Goal: Find contact information: Obtain details needed to contact an individual or organization

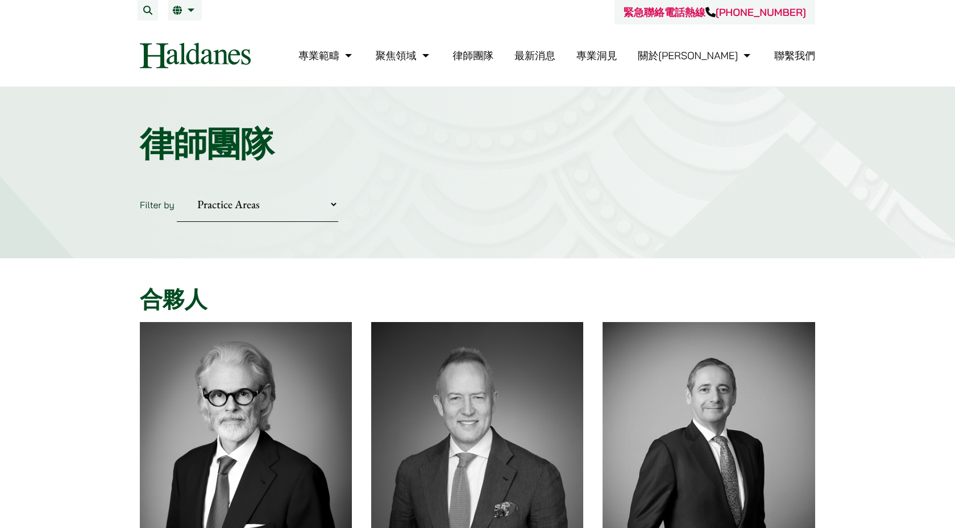
click at [304, 219] on select "Practice Areas 傳媒、娛樂及體育事務 公司及商業業務 刑事辯護 反壟斷和競爭法 婚姻及家事法 欺詐、資產追踪和追討 民事訴訟及爭議解決 物業及物…" at bounding box center [257, 204] width 161 height 35
click at [183, 37] on span "EN" at bounding box center [183, 32] width 12 height 11
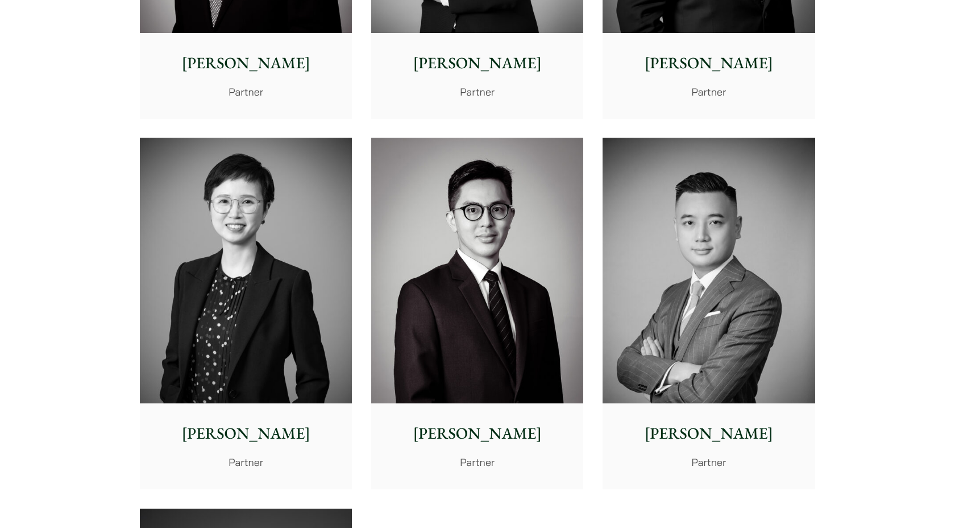
scroll to position [2035, 0]
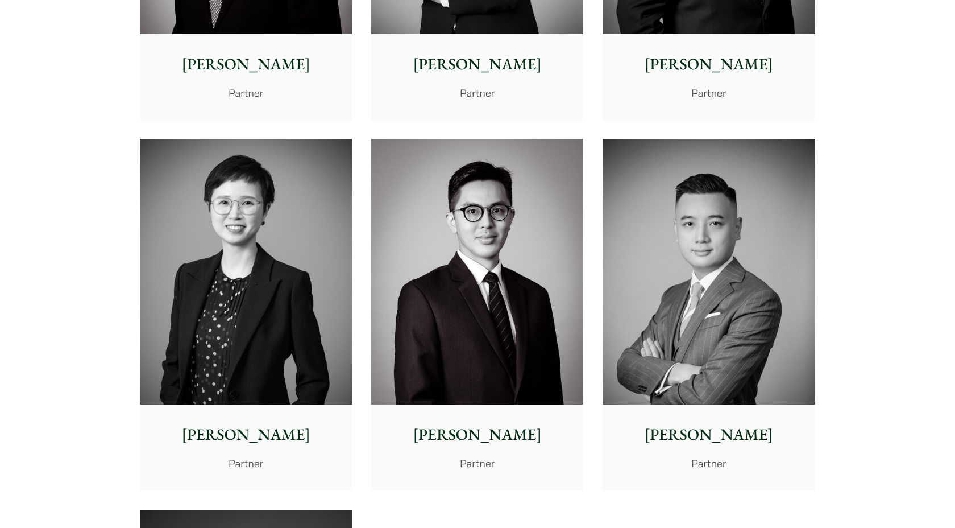
click at [212, 309] on img at bounding box center [246, 272] width 212 height 266
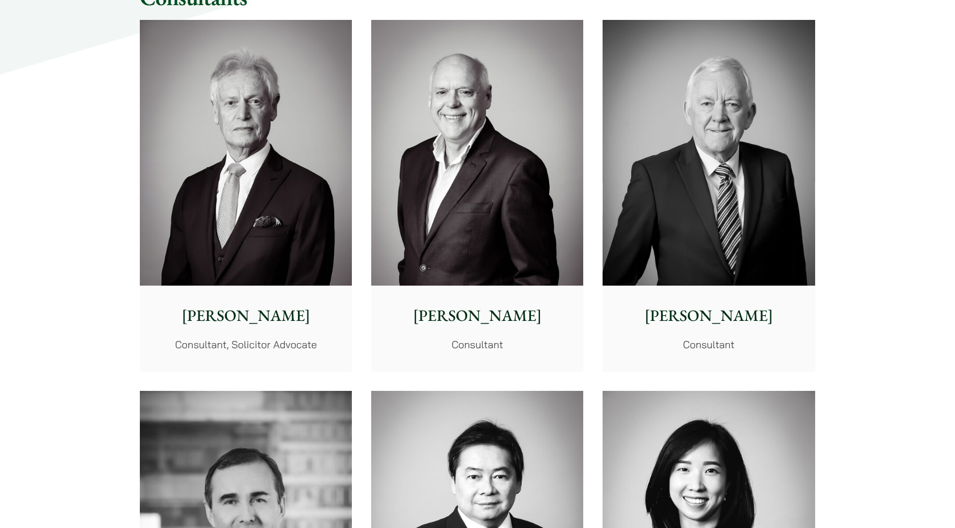
scroll to position [5274, 0]
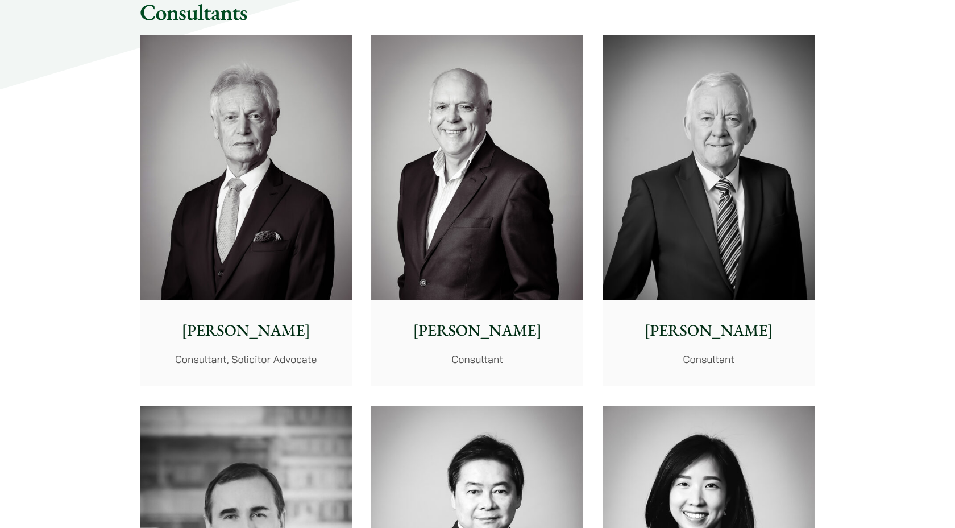
click at [229, 209] on img at bounding box center [246, 168] width 212 height 266
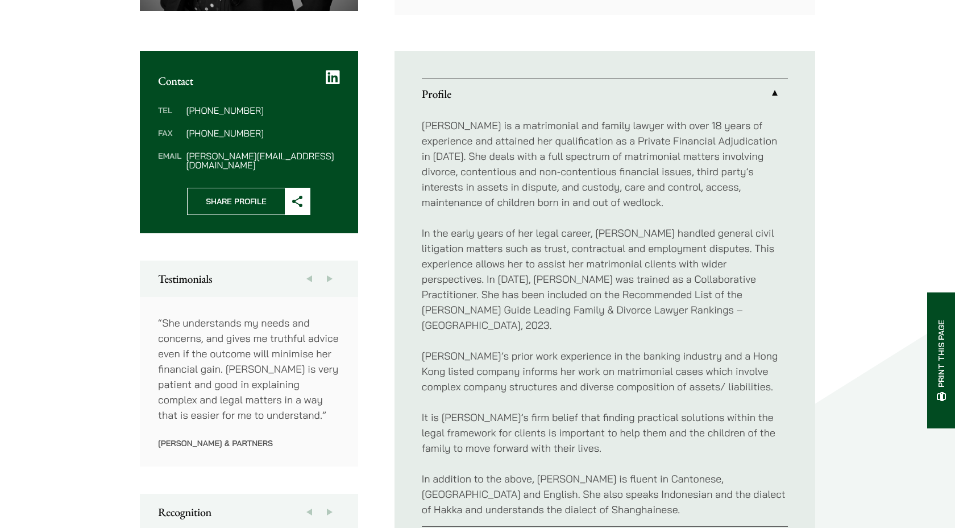
scroll to position [436, 0]
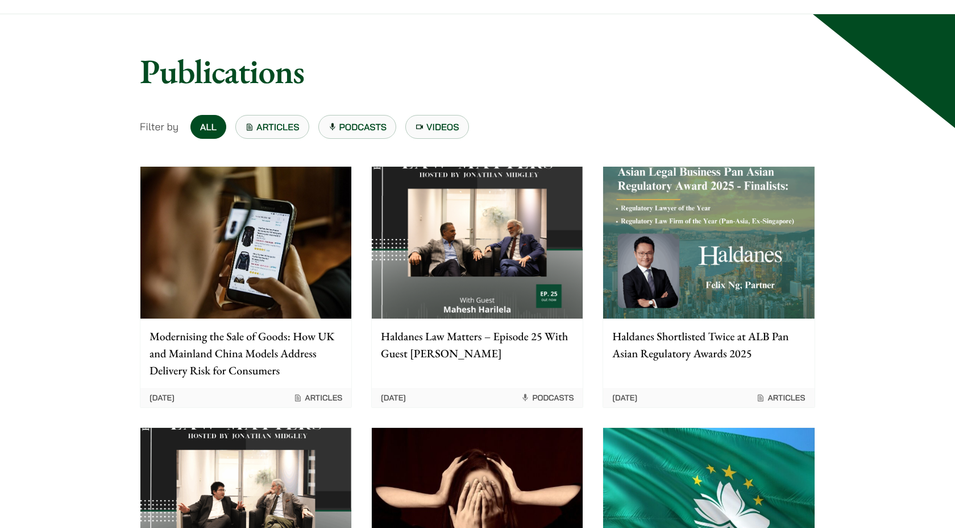
scroll to position [93, 0]
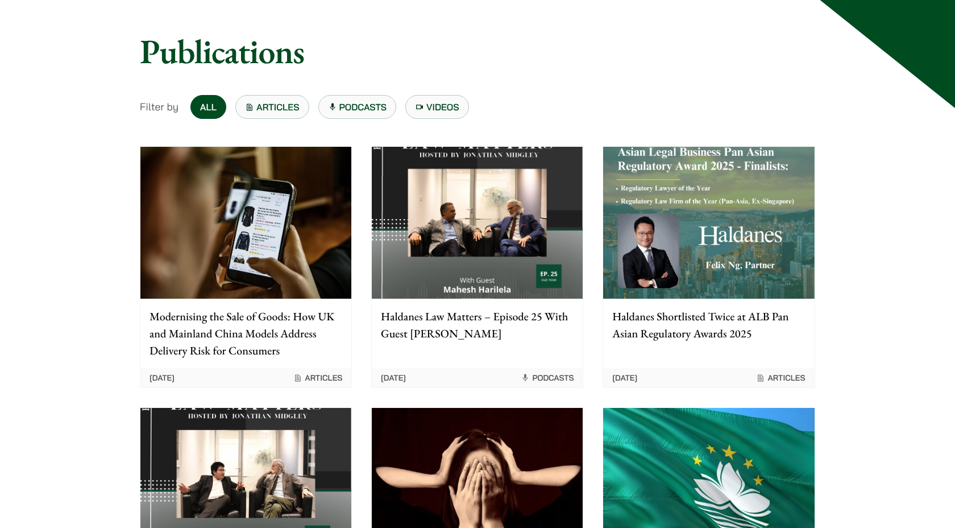
click at [441, 324] on p "Haldanes Law Matters – Episode 25 With Guest Mahesh Harilela" at bounding box center [477, 325] width 193 height 34
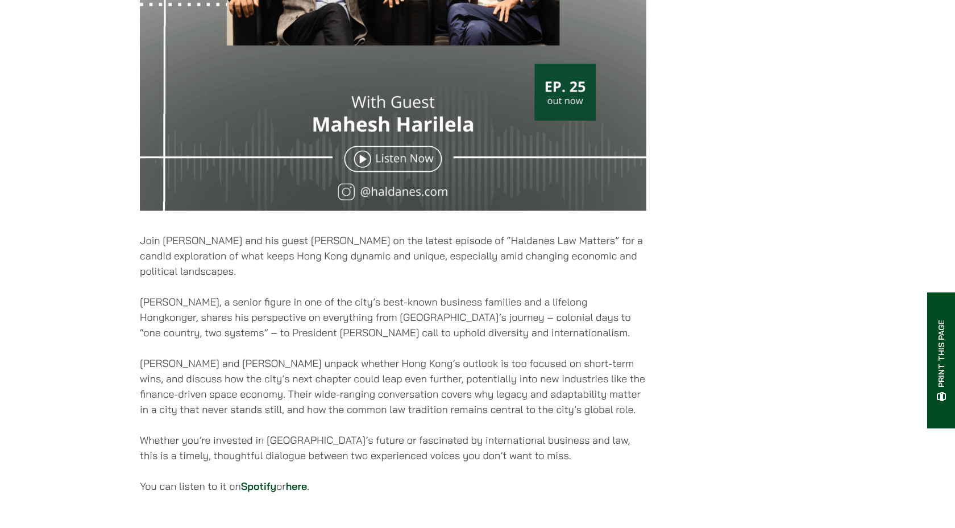
scroll to position [486, 0]
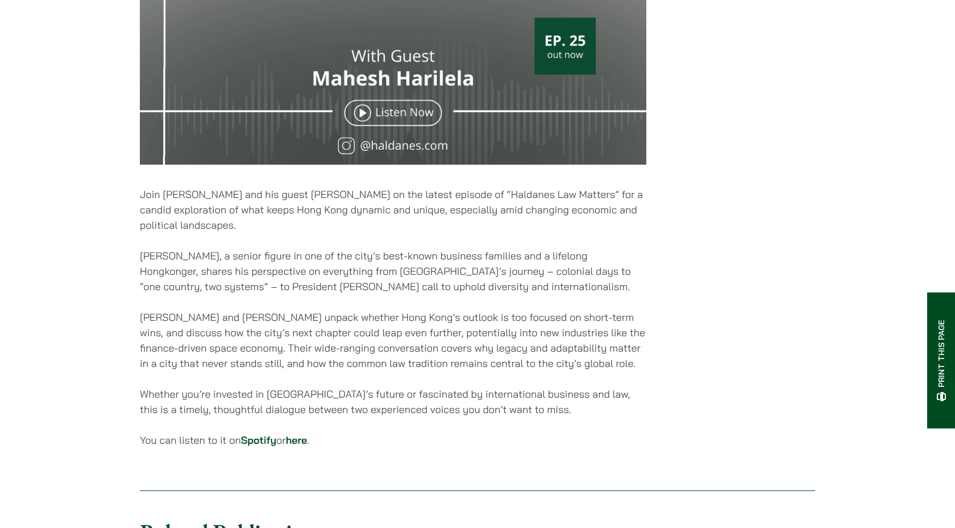
scroll to position [649, 0]
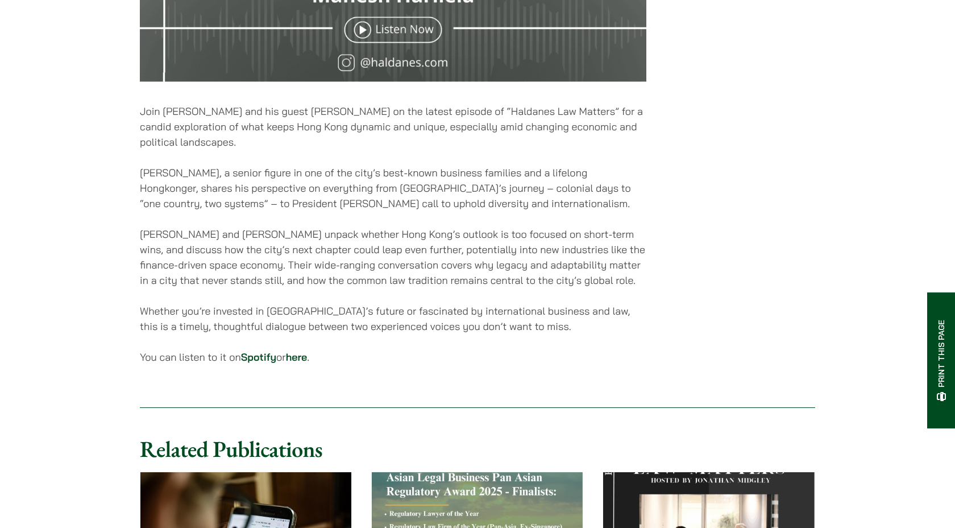
click at [305, 363] on link "here" at bounding box center [297, 356] width 22 height 13
drag, startPoint x: 364, startPoint y: 197, endPoint x: 401, endPoint y: 192, distance: 37.4
click at [401, 192] on p "Mahesh, a senior figure in one of the city’s best-known business families and a…" at bounding box center [393, 188] width 507 height 46
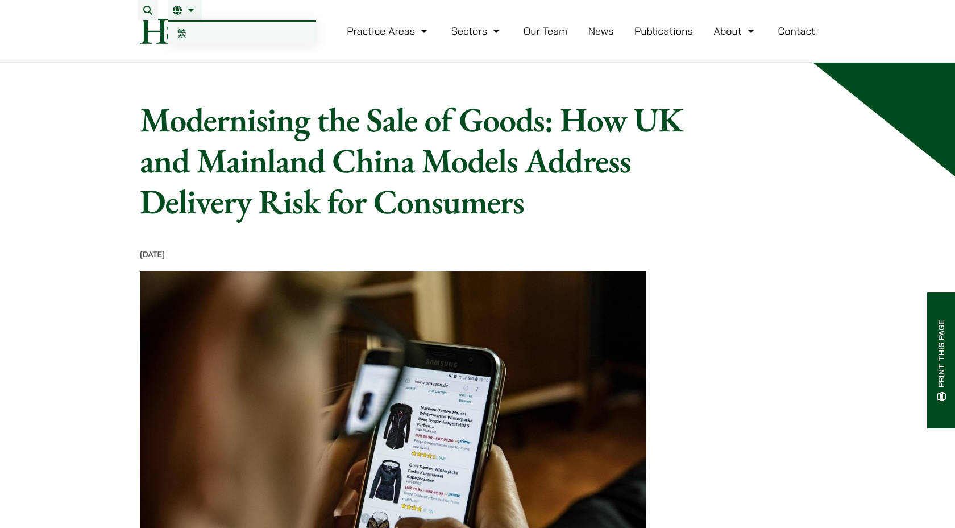
click at [184, 33] on span "繁" at bounding box center [181, 32] width 9 height 11
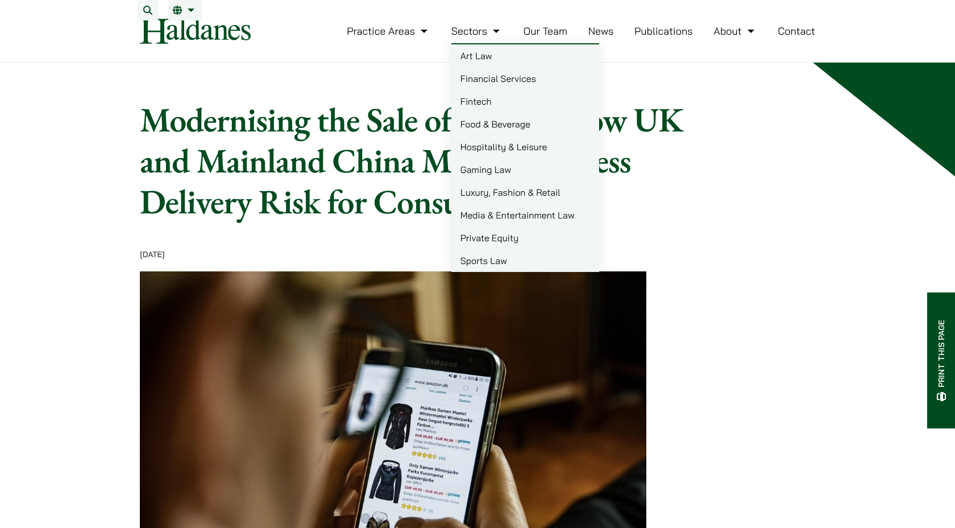
click at [552, 38] on link "Our Team" at bounding box center [546, 30] width 44 height 13
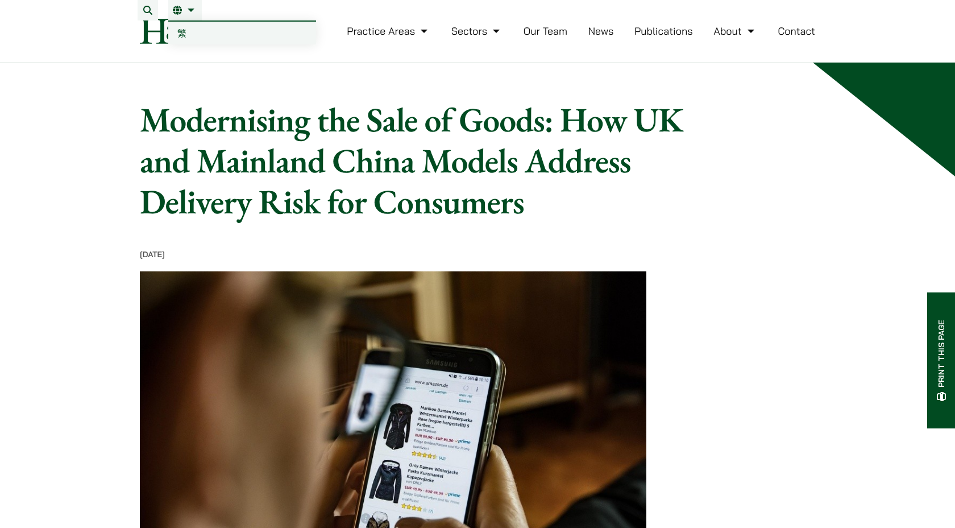
click at [184, 29] on span "繁" at bounding box center [181, 32] width 9 height 11
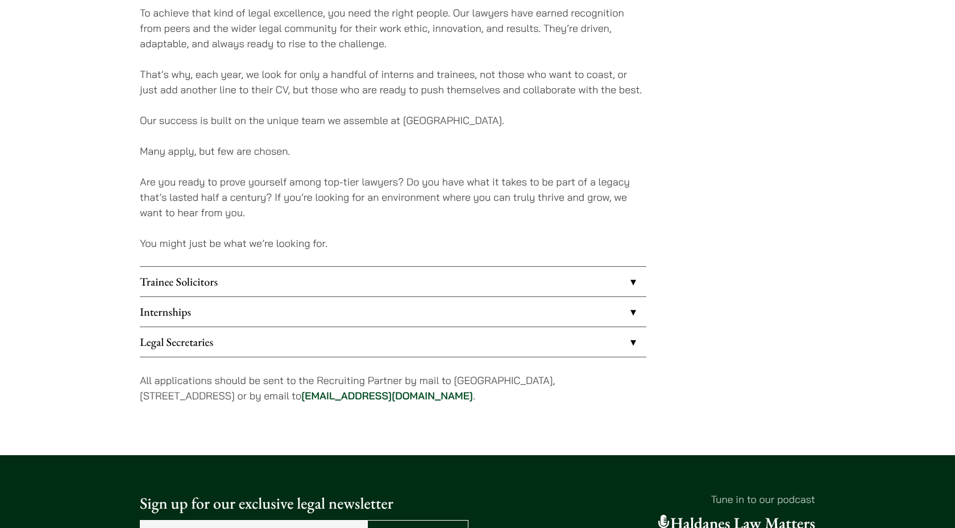
scroll to position [793, 0]
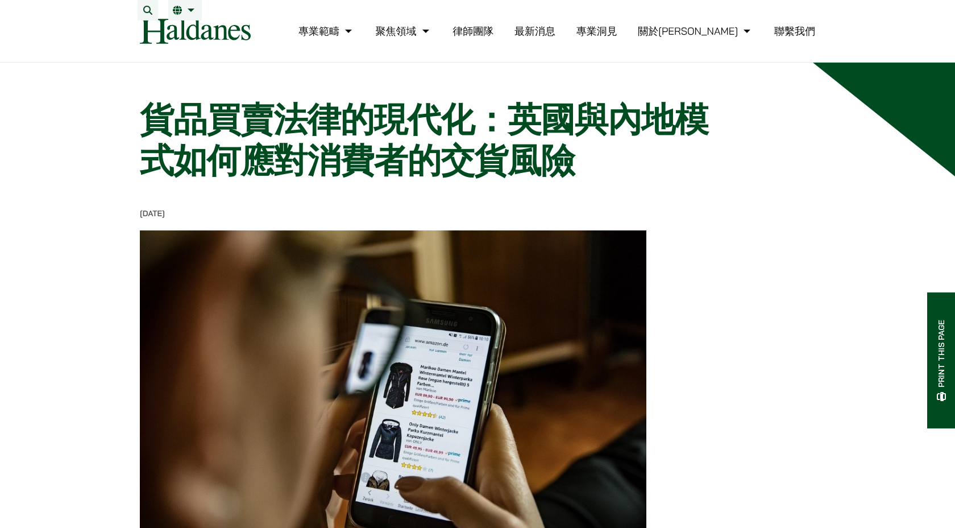
click at [494, 43] on li "律師團隊" at bounding box center [473, 31] width 41 height 24
click at [494, 38] on link "律師團隊" at bounding box center [473, 30] width 41 height 13
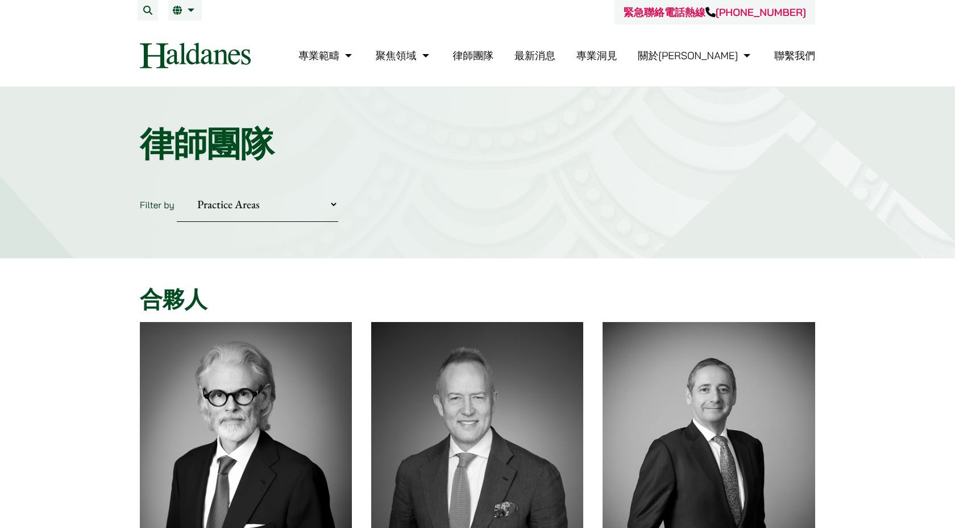
click at [777, 51] on link "聯繫我們" at bounding box center [794, 55] width 41 height 13
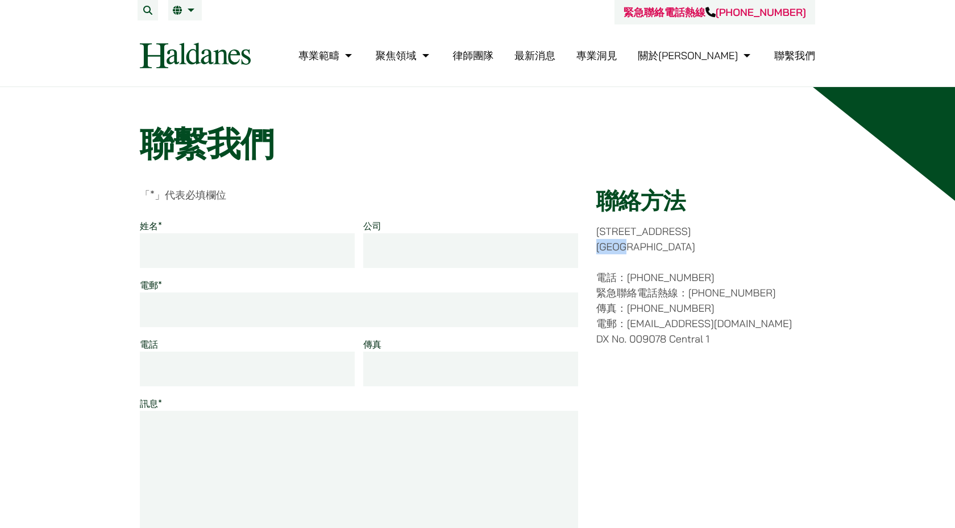
drag, startPoint x: 598, startPoint y: 246, endPoint x: 648, endPoint y: 246, distance: 50.6
click at [648, 246] on p "香港中環都爹利街十一號 律敦治大廈七樓" at bounding box center [705, 238] width 219 height 31
copy p "律敦治大廈"
